Goal: Task Accomplishment & Management: Use online tool/utility

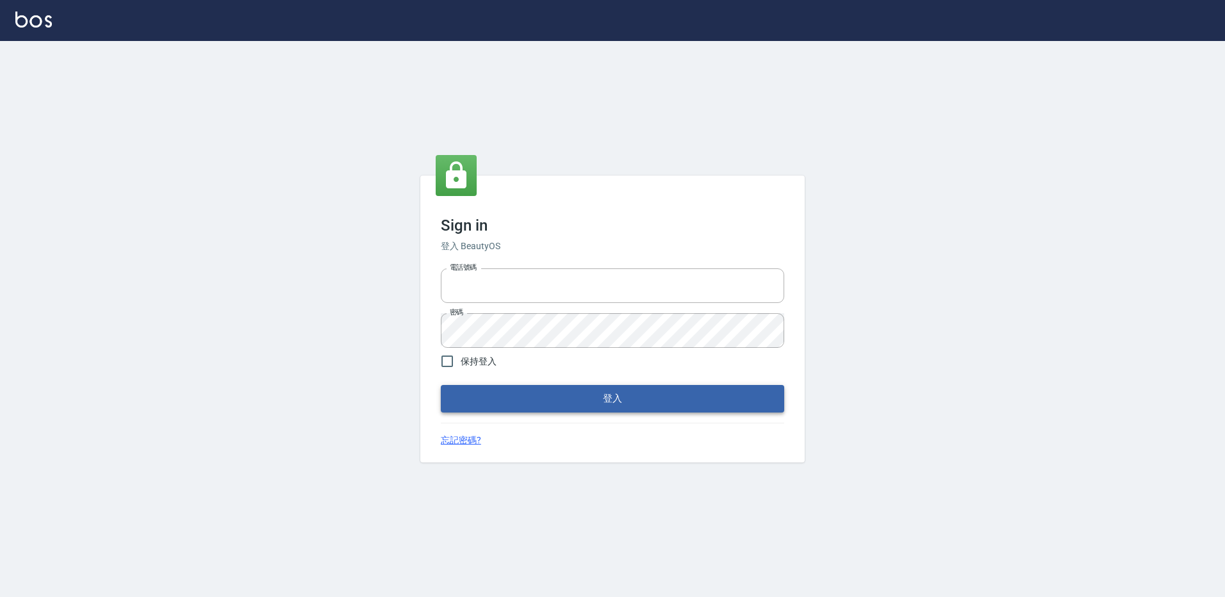
type input "27222158"
click at [564, 393] on button "登入" at bounding box center [612, 398] width 343 height 27
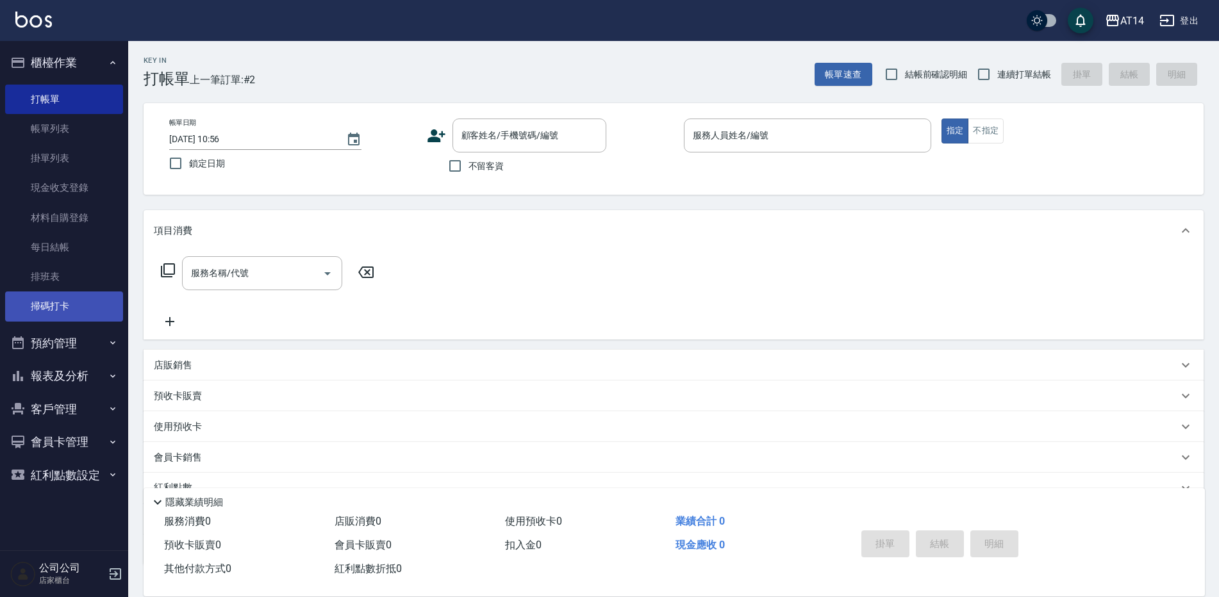
drag, startPoint x: 85, startPoint y: 306, endPoint x: 76, endPoint y: 300, distance: 10.3
click at [85, 306] on link "掃碼打卡" at bounding box center [64, 306] width 118 height 29
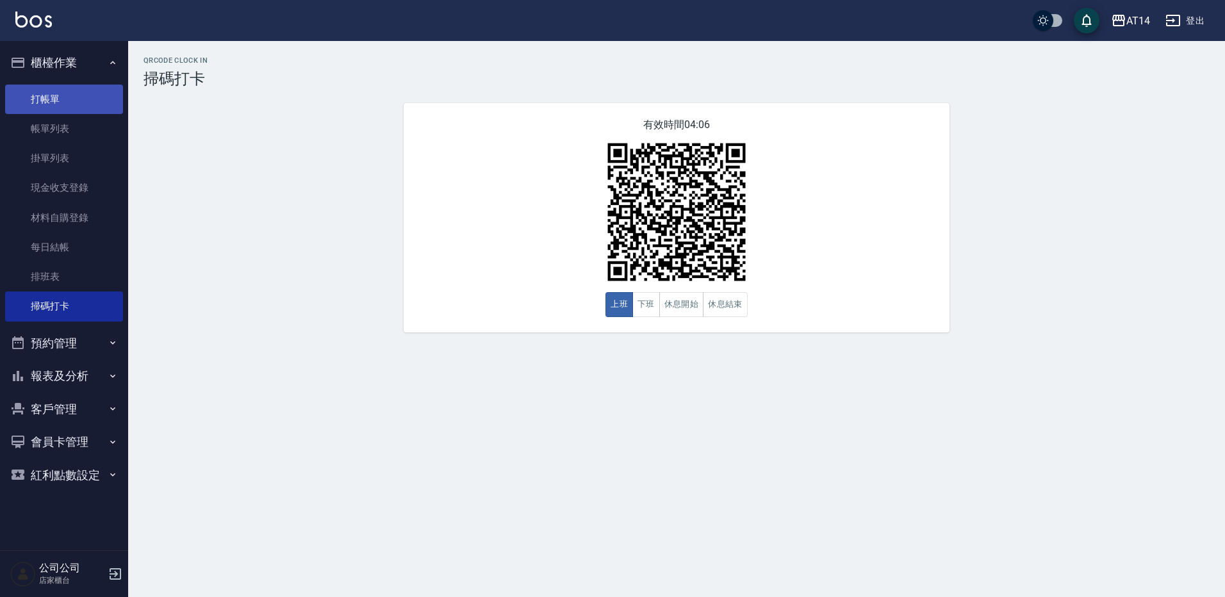
click at [94, 102] on link "打帳單" at bounding box center [64, 99] width 118 height 29
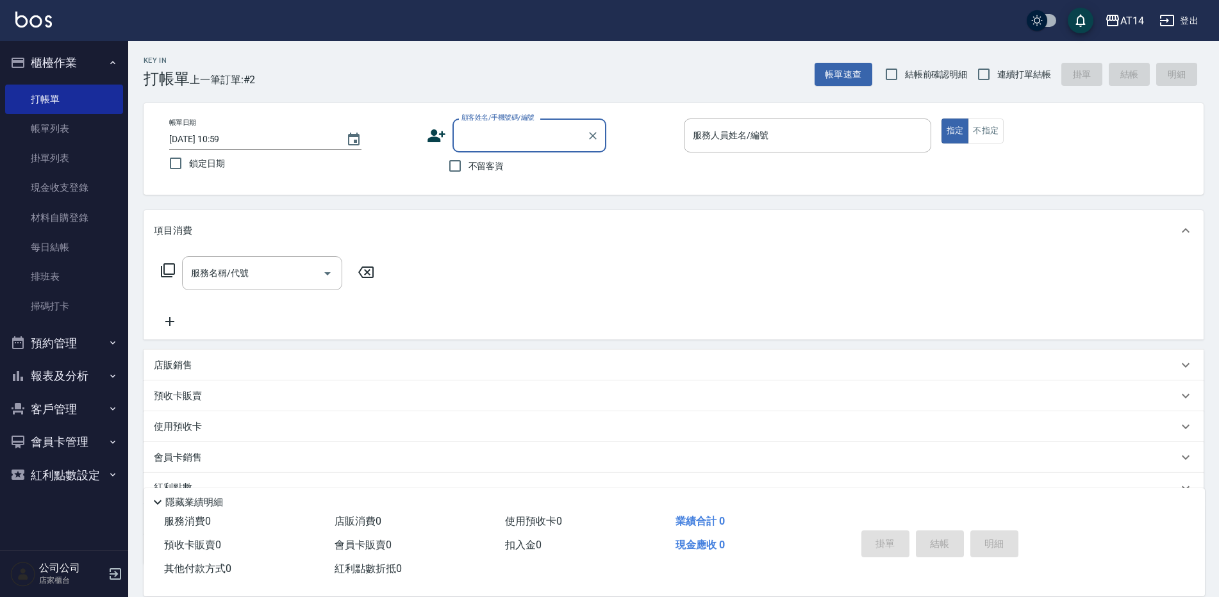
click at [757, 131] on div "服務人員姓名/編號 服務人員姓名/編號" at bounding box center [807, 136] width 247 height 34
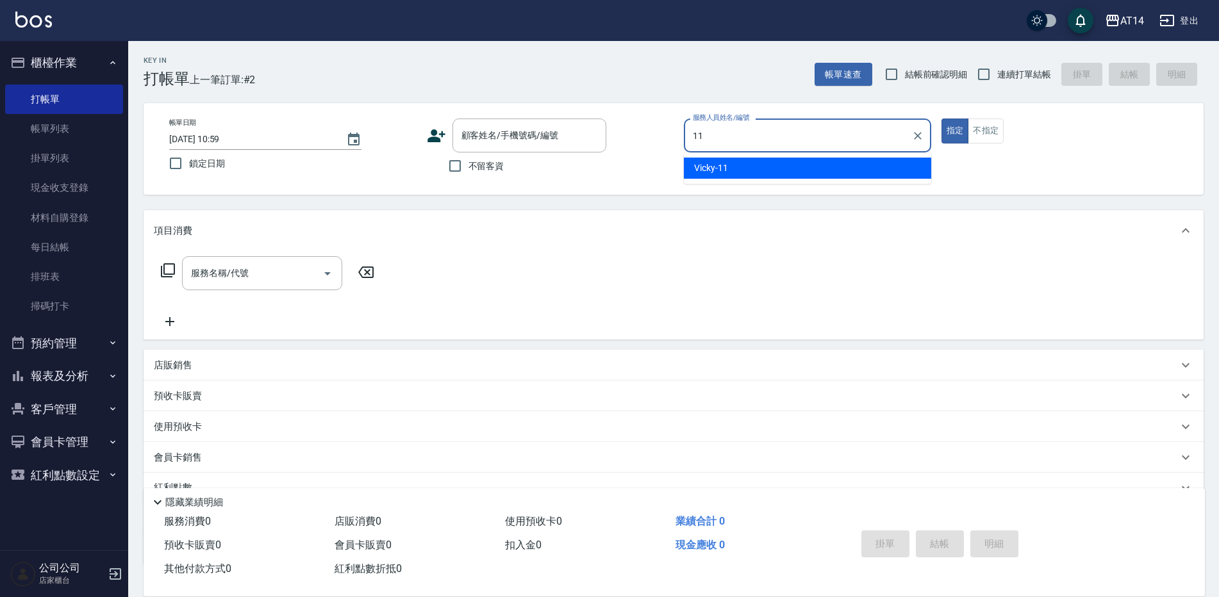
type input "Vicky-11"
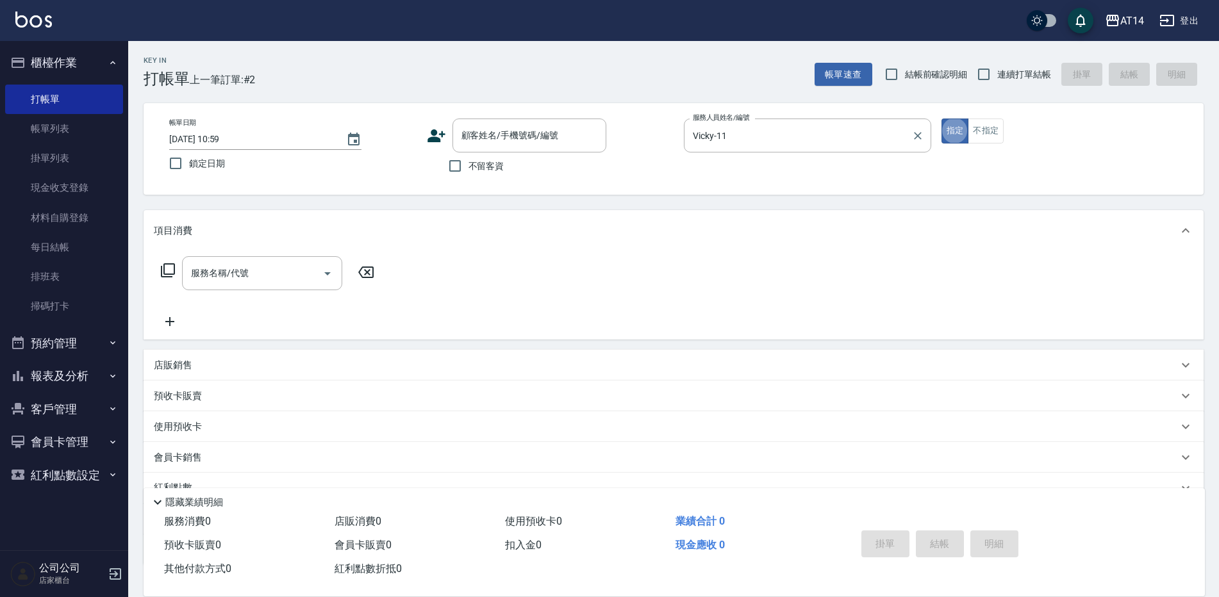
type button "true"
click at [457, 165] on input "不留客資" at bounding box center [454, 165] width 27 height 27
checkbox input "true"
click at [260, 287] on div "服務名稱/代號" at bounding box center [262, 273] width 160 height 34
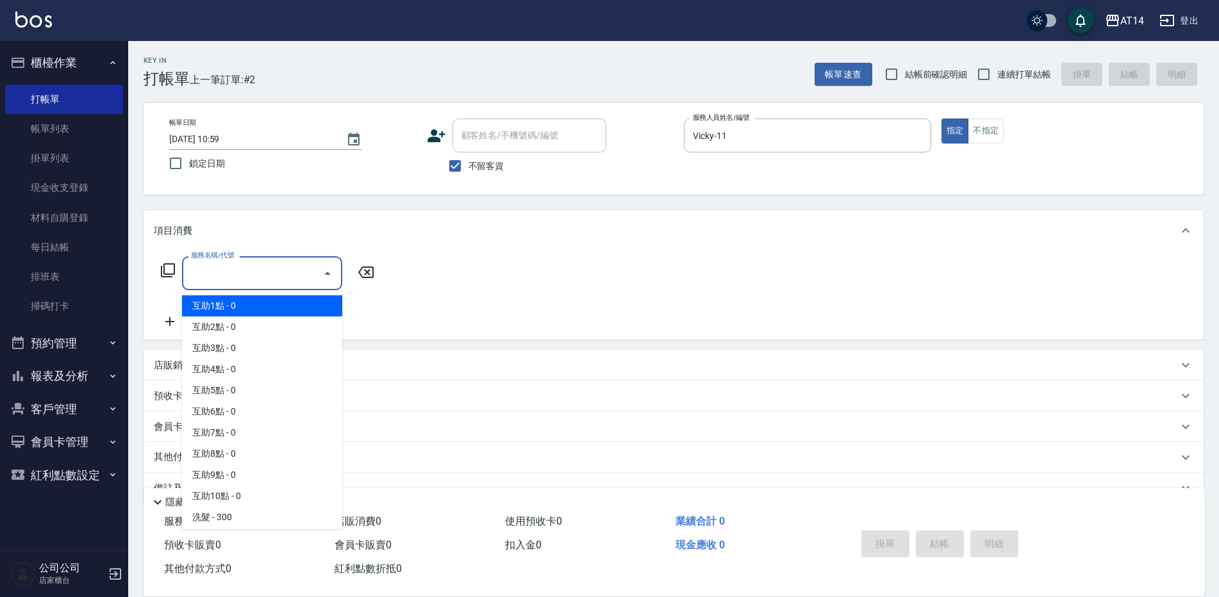
click at [283, 293] on ul "互助1點 - 0 互助2點 - 0 互助3點 - 0 互助4點 - 0 互助5點 - 0 互助6點 - 0 互助7點 - 0 互助8點 - 0 互助9點 - …" at bounding box center [262, 409] width 160 height 239
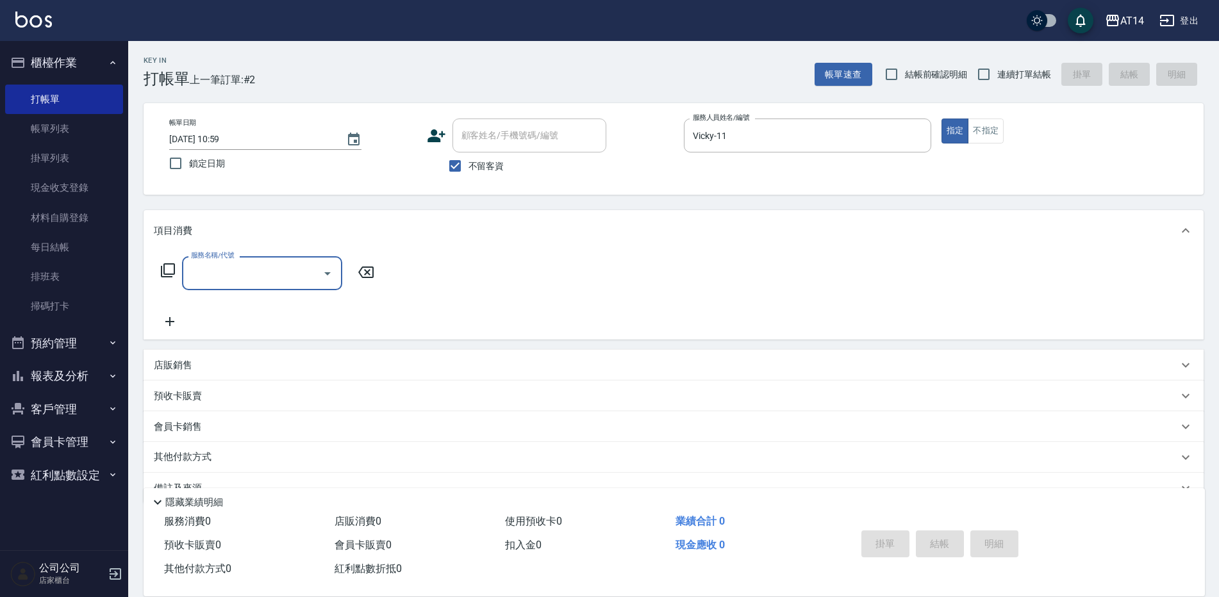
click at [288, 283] on input "服務名稱/代號" at bounding box center [252, 273] width 129 height 22
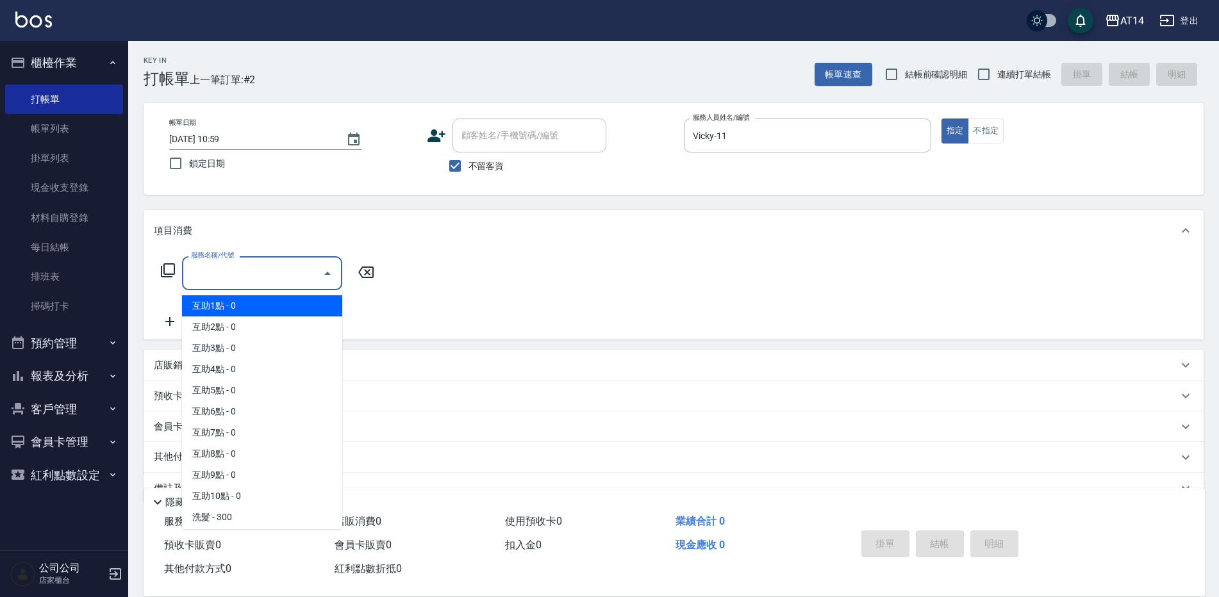
click at [292, 277] on input "服務名稱/代號" at bounding box center [252, 273] width 129 height 22
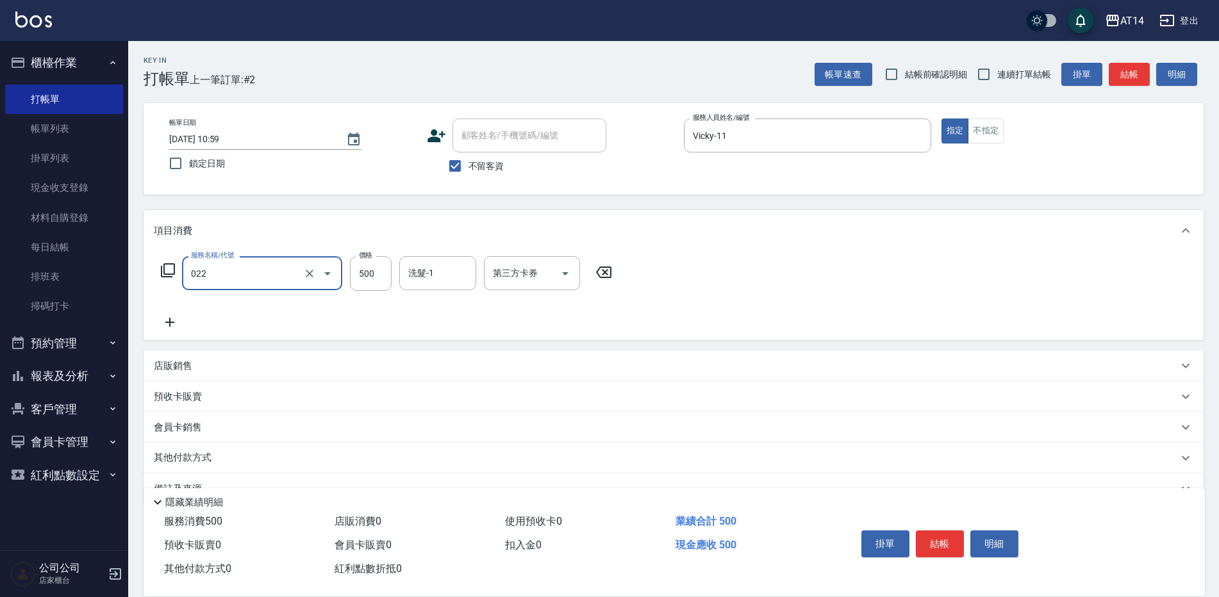
type input "洗髮+剪髮(022)"
type input "700"
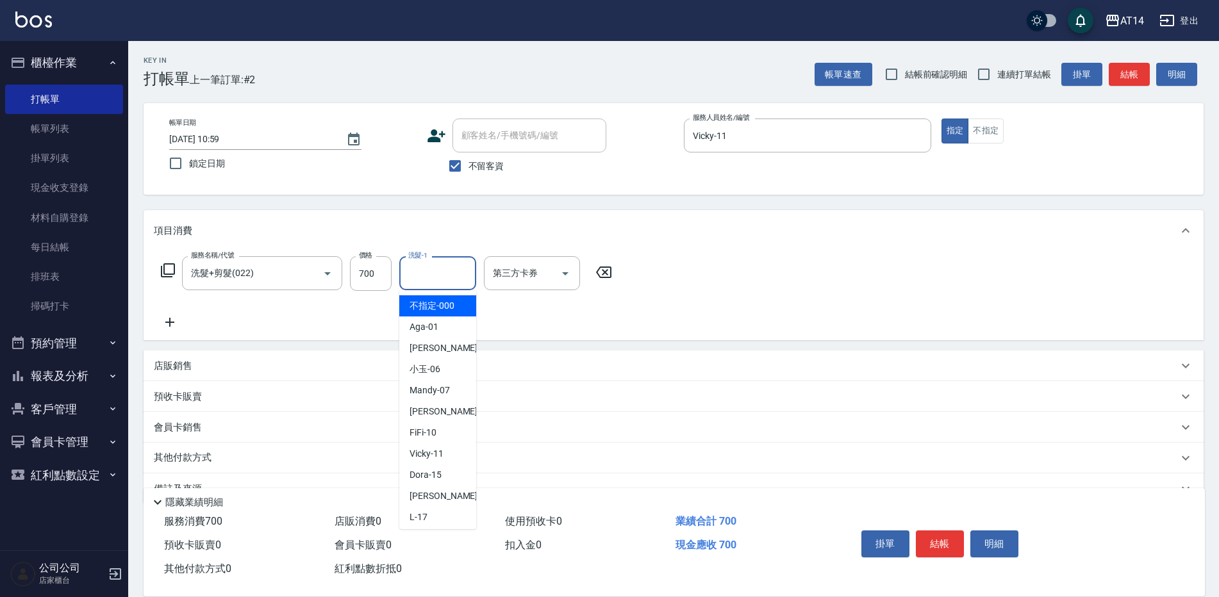
click at [461, 282] on input "洗髮-1" at bounding box center [437, 273] width 65 height 22
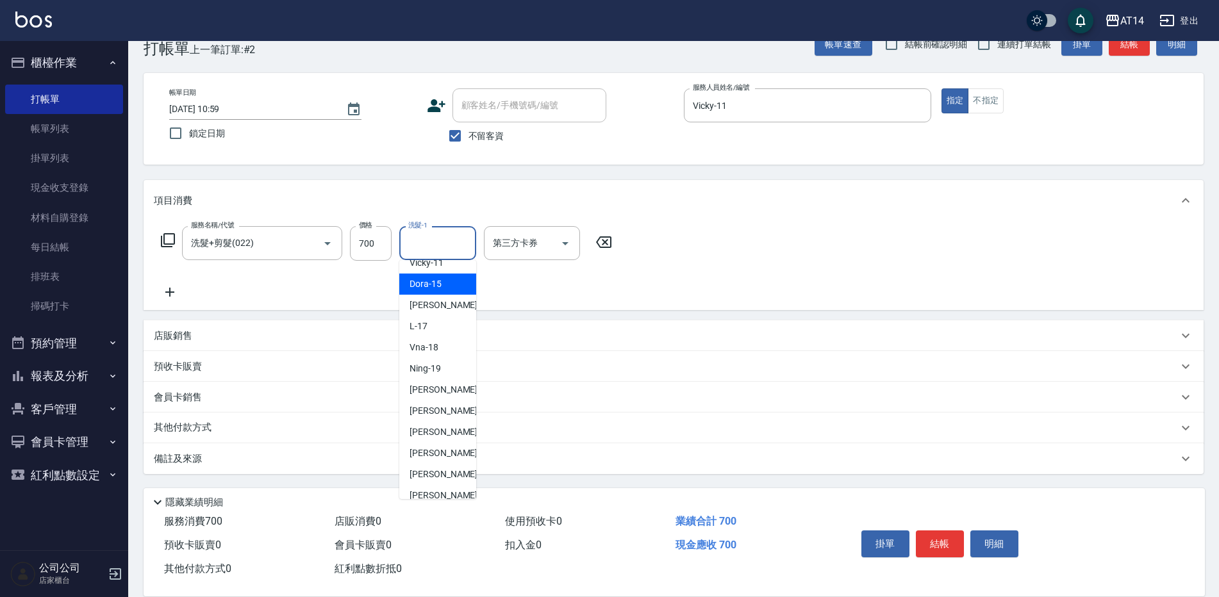
scroll to position [192, 0]
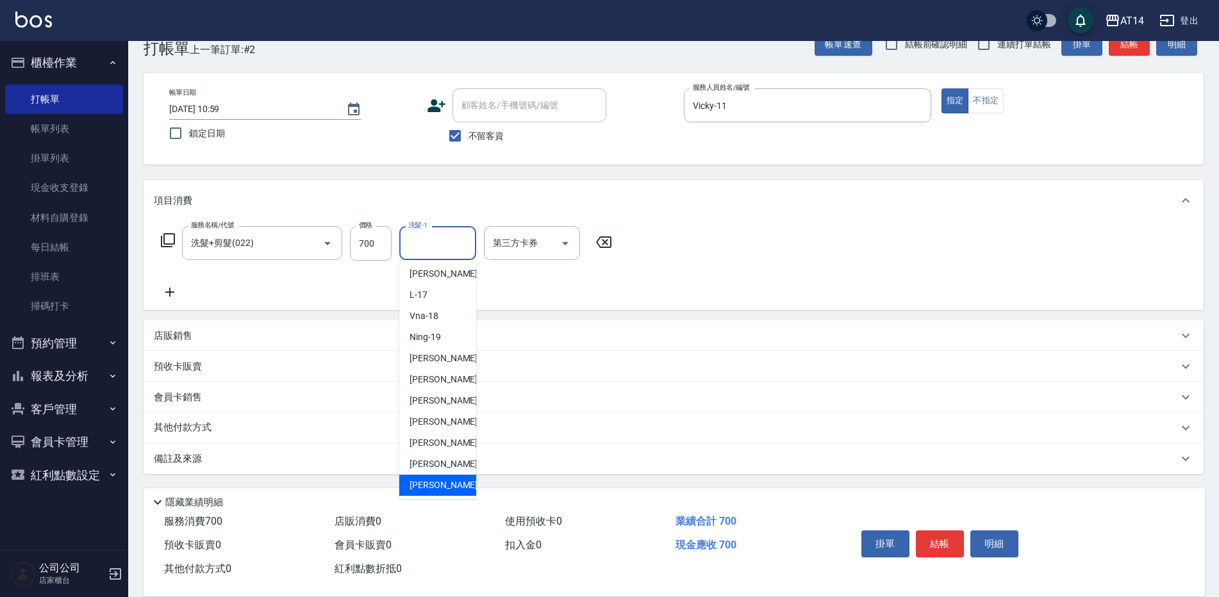
click at [431, 485] on span "[PERSON_NAME]-66" at bounding box center [449, 485] width 81 height 13
type input "[PERSON_NAME]-66"
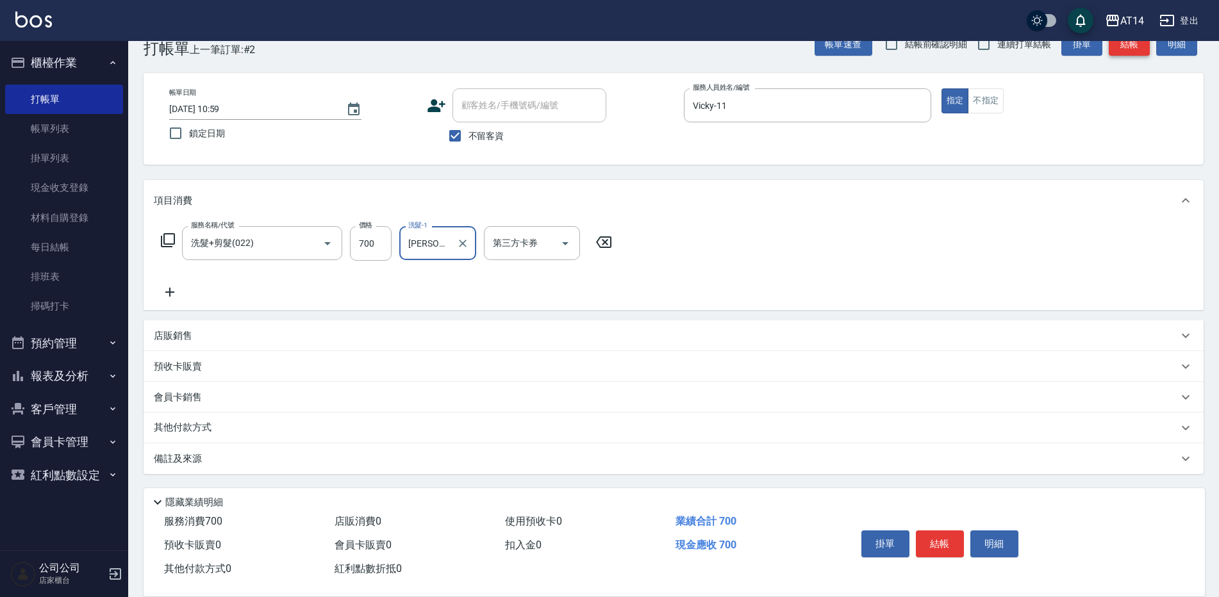
click at [1137, 53] on button "結帳" at bounding box center [1128, 45] width 41 height 24
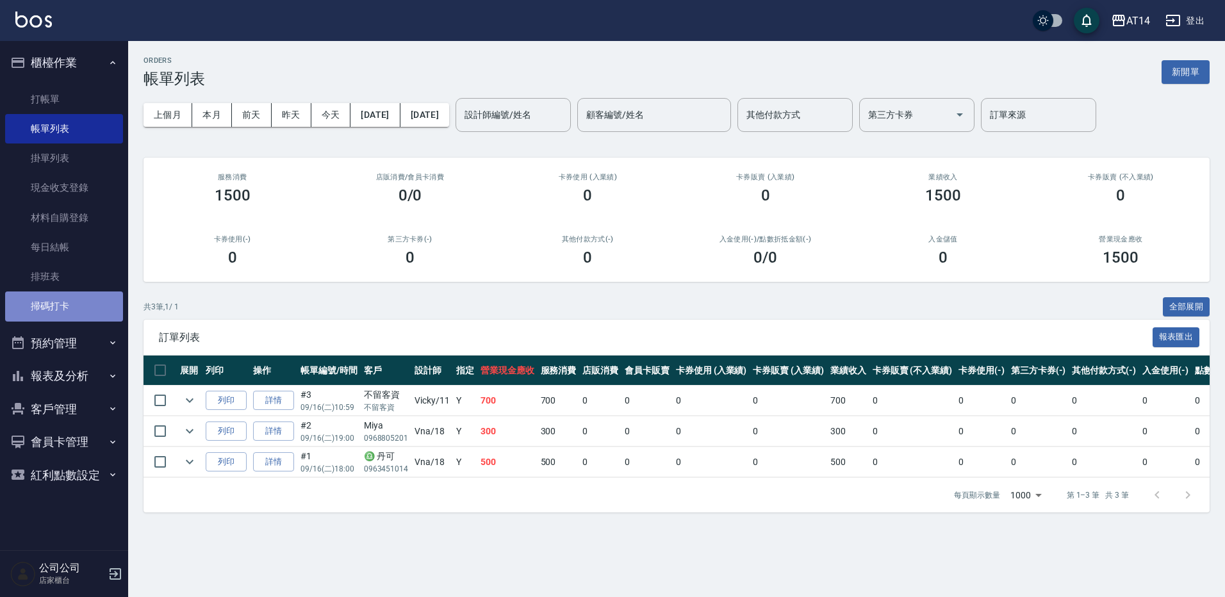
click at [72, 306] on link "掃碼打卡" at bounding box center [64, 306] width 118 height 29
